Goal: Task Accomplishment & Management: Manage account settings

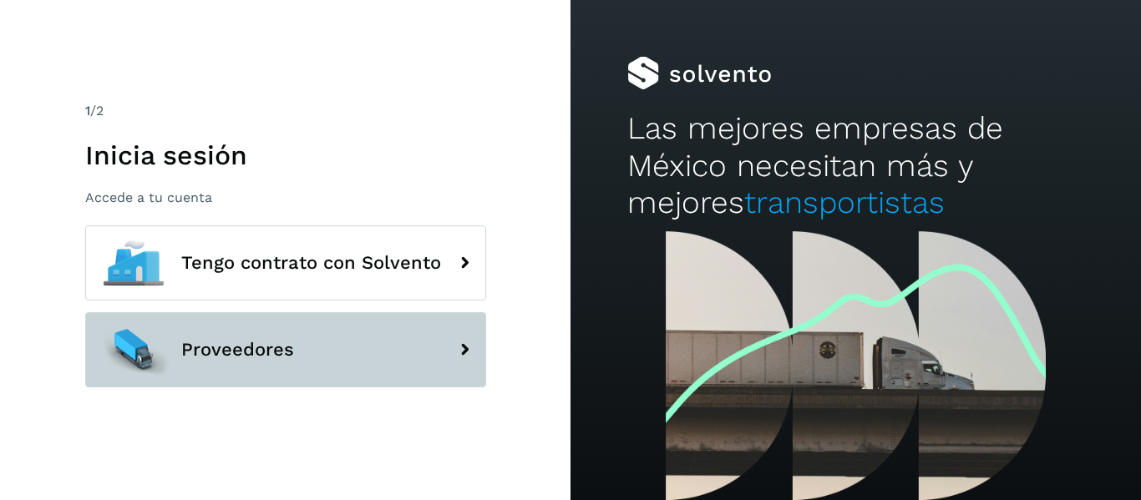
click at [257, 361] on button "Proveedores" at bounding box center [285, 349] width 401 height 75
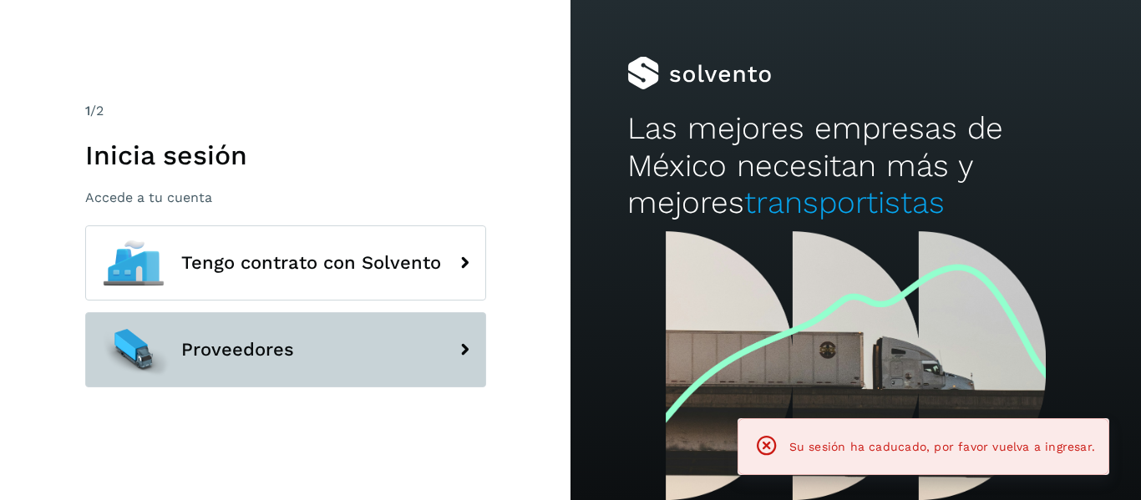
click at [303, 359] on button "Proveedores" at bounding box center [285, 349] width 401 height 75
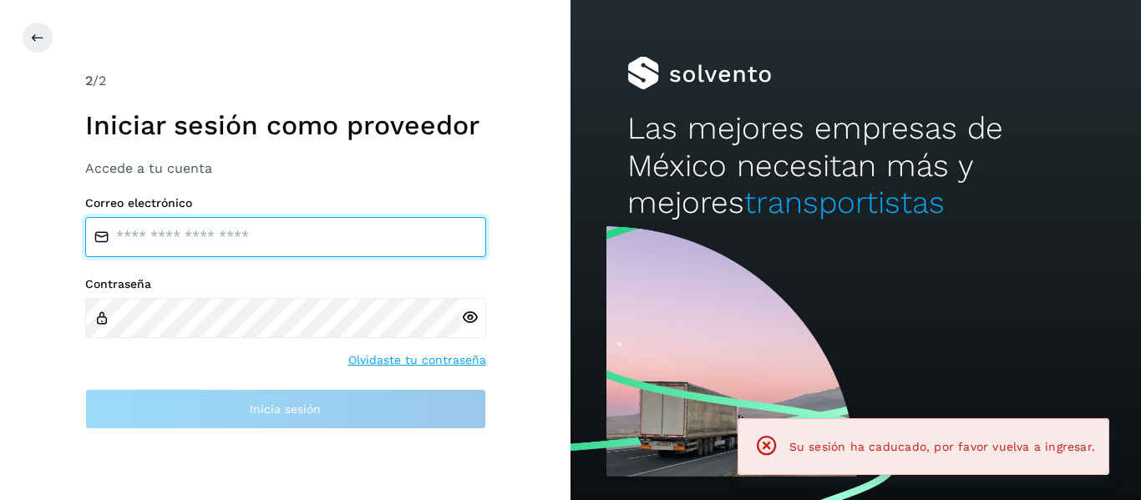
click at [215, 245] on input "email" at bounding box center [285, 237] width 401 height 40
type input "**********"
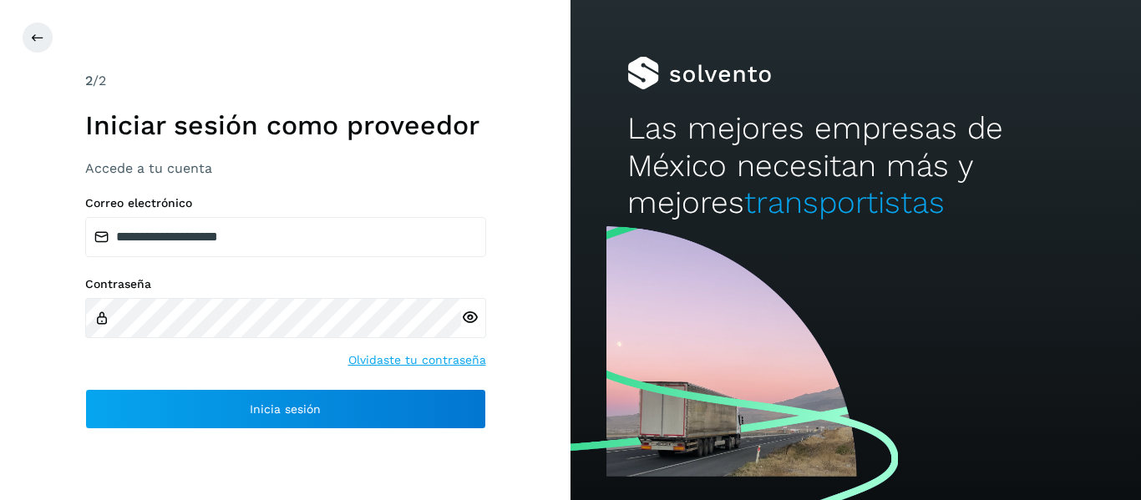
click at [479, 312] on div at bounding box center [473, 318] width 25 height 40
click at [463, 315] on icon at bounding box center [470, 318] width 18 height 18
click at [305, 431] on div "**********" at bounding box center [285, 250] width 570 height 500
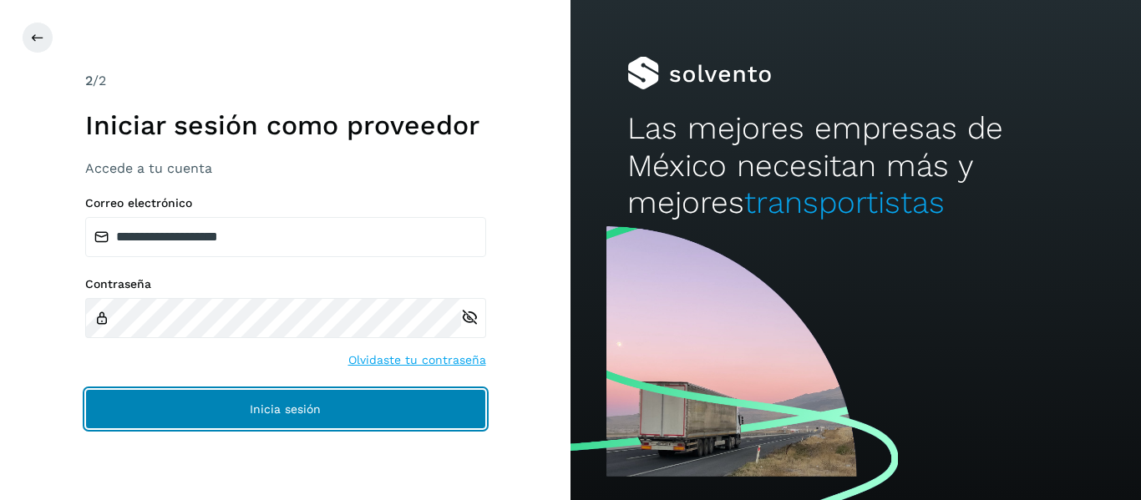
click at [251, 399] on button "Inicia sesión" at bounding box center [285, 409] width 401 height 40
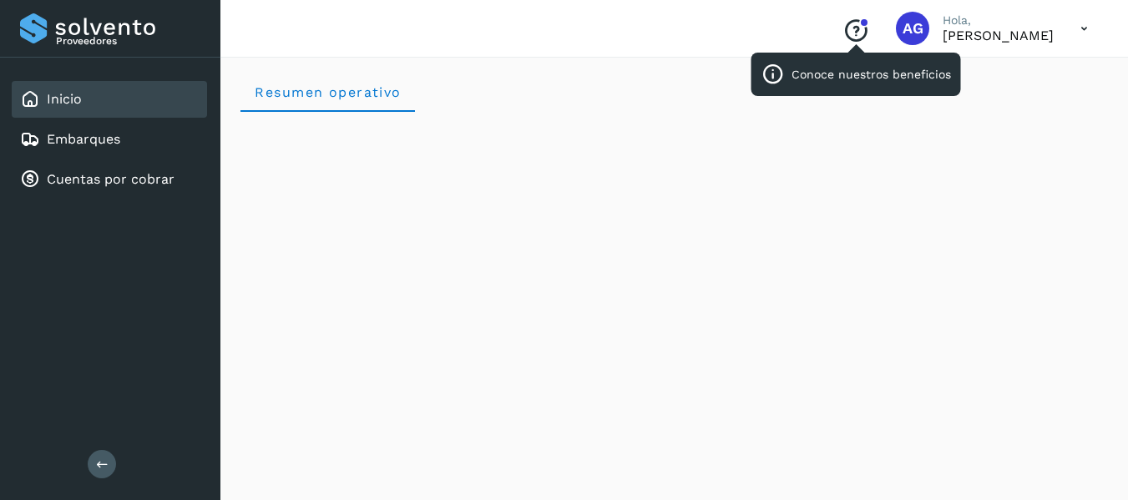
click at [842, 29] on icon "Conoce nuestros beneficios" at bounding box center [855, 31] width 27 height 27
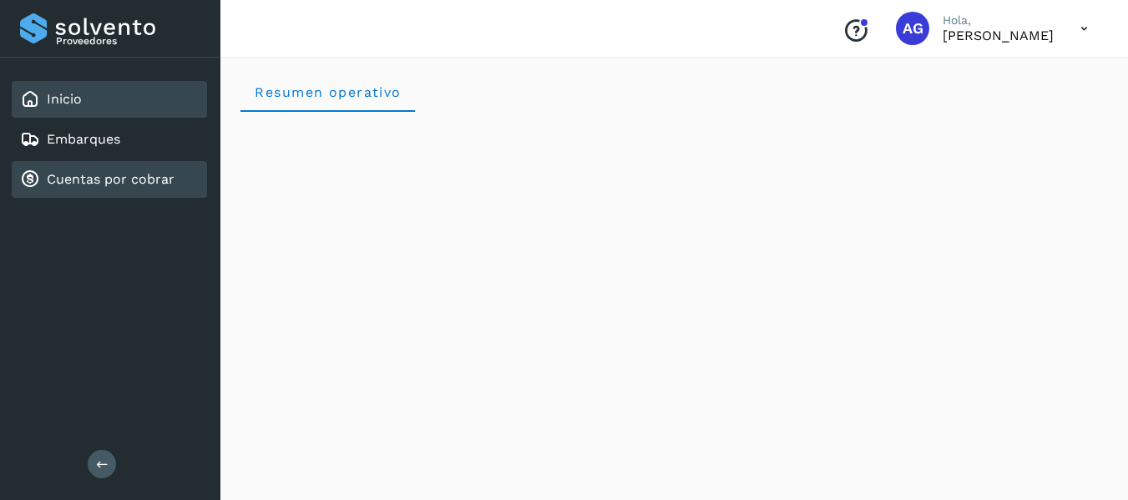
click at [53, 180] on link "Cuentas por cobrar" at bounding box center [111, 179] width 128 height 16
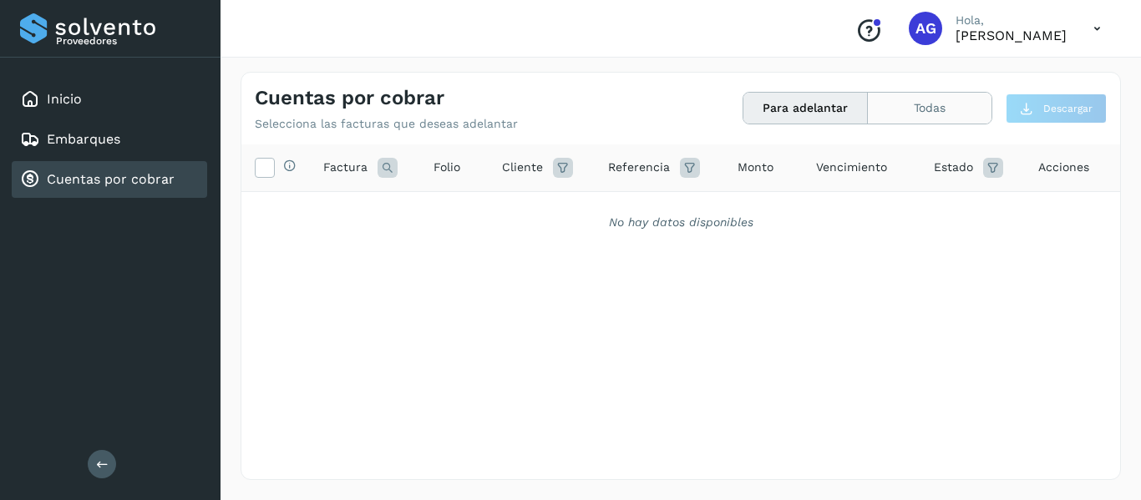
click at [912, 109] on button "Todas" at bounding box center [929, 108] width 124 height 31
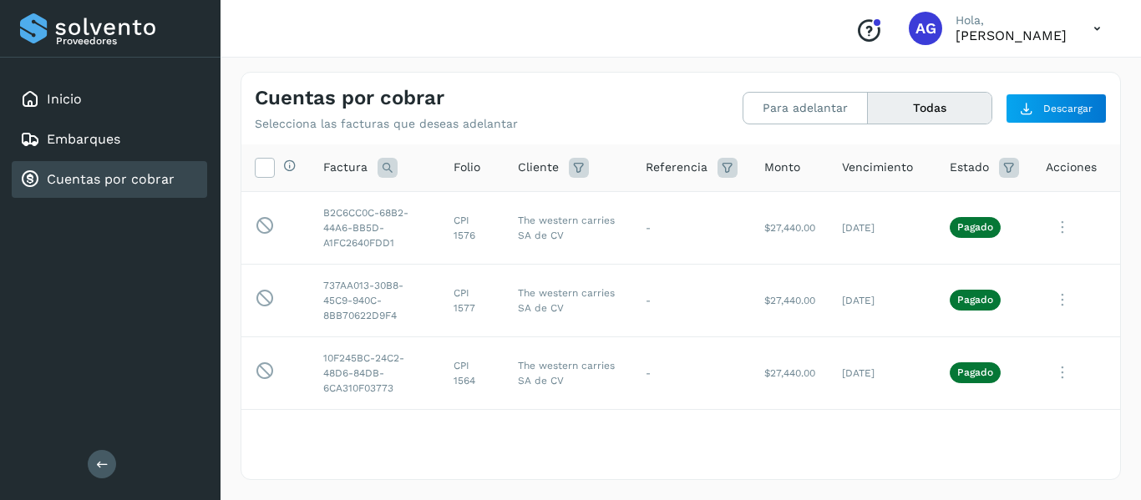
click at [960, 167] on span "Estado" at bounding box center [968, 168] width 39 height 18
click at [1004, 165] on icon at bounding box center [1009, 168] width 20 height 20
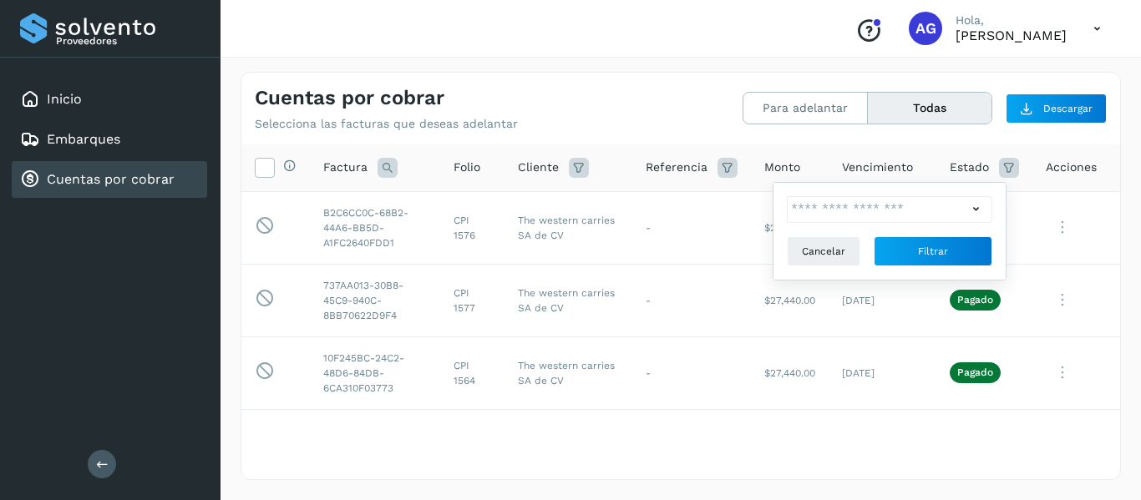
click at [1045, 168] on span "Acciones" at bounding box center [1070, 168] width 51 height 18
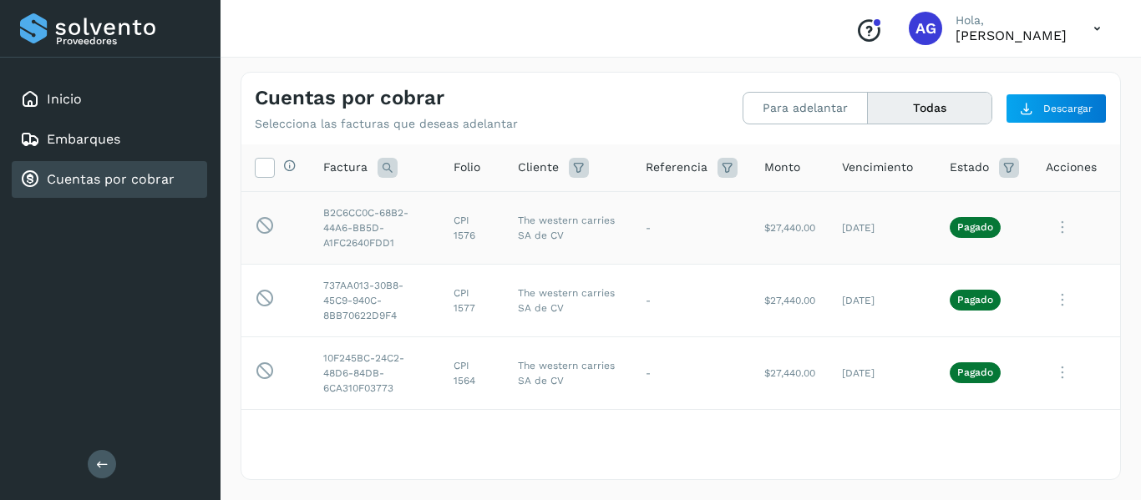
scroll to position [4, 0]
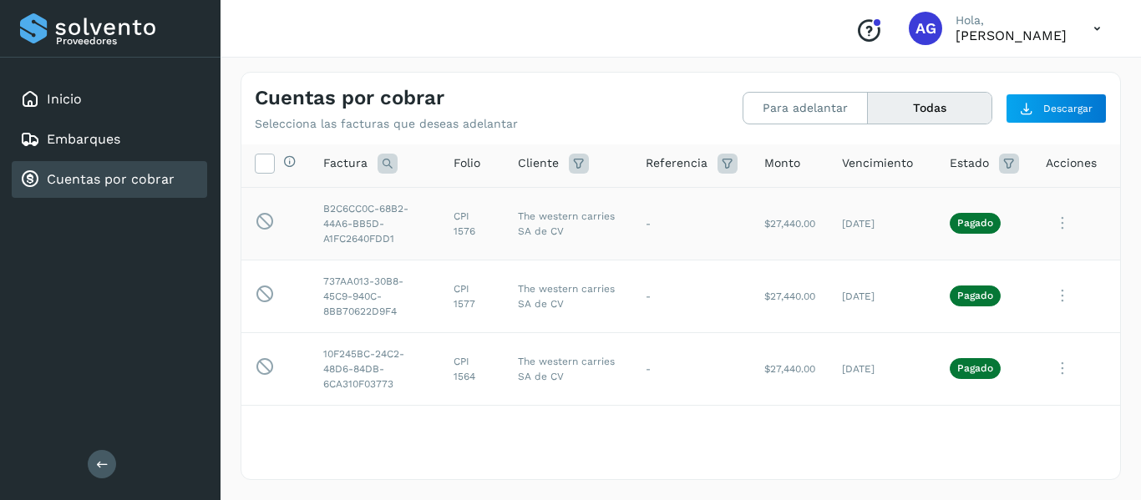
click at [1045, 226] on icon at bounding box center [1061, 223] width 33 height 34
click at [622, 110] on div at bounding box center [570, 250] width 1141 height 500
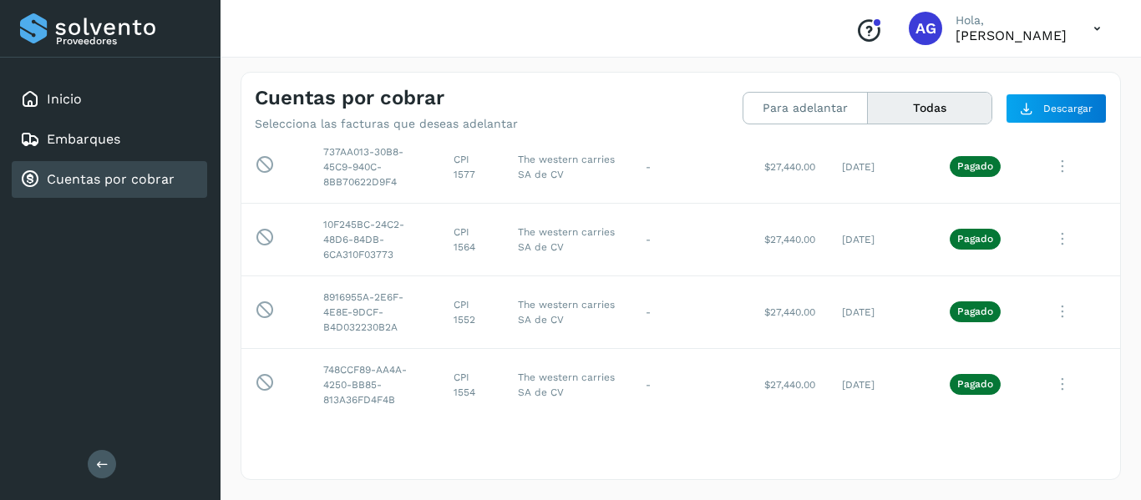
scroll to position [0, 0]
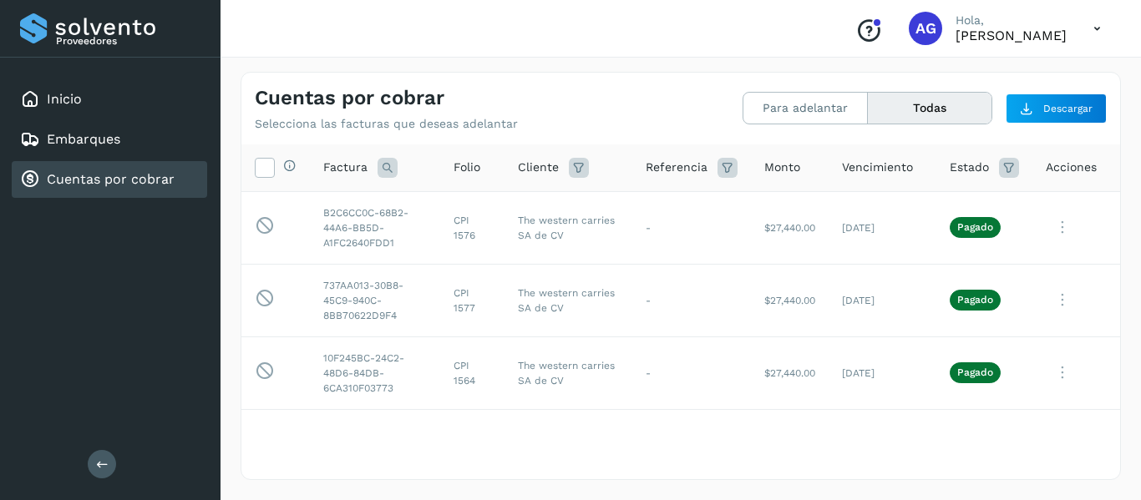
click at [1097, 18] on icon at bounding box center [1097, 29] width 34 height 34
click at [1097, 18] on div at bounding box center [570, 250] width 1141 height 500
click at [948, 47] on div "Conoce nuestros beneficios AG [PERSON_NAME]" at bounding box center [978, 28] width 272 height 38
click at [955, 23] on p "Hola," at bounding box center [1010, 20] width 111 height 14
click at [908, 26] on div "AG" at bounding box center [924, 28] width 33 height 33
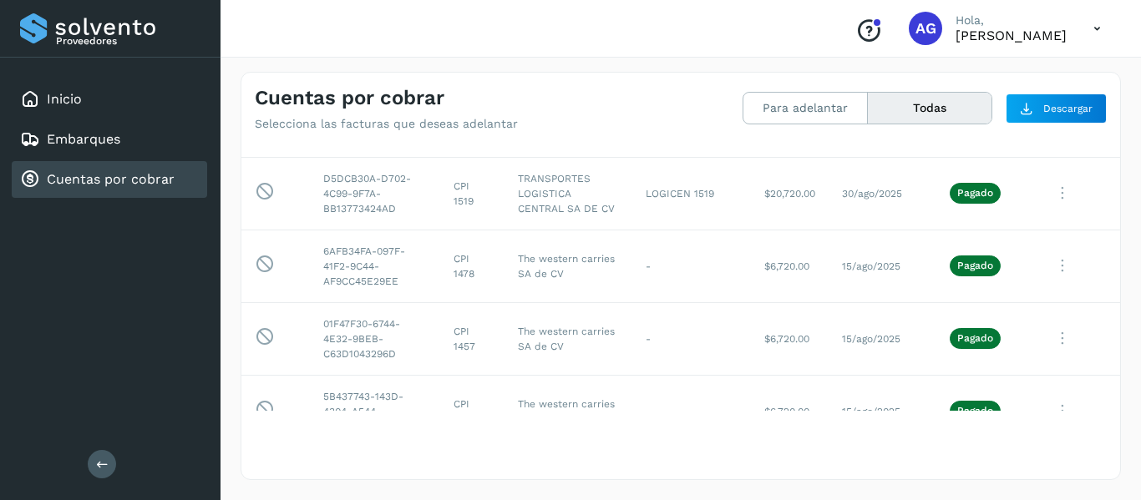
scroll to position [762, 0]
